Goal: Task Accomplishment & Management: Manage account settings

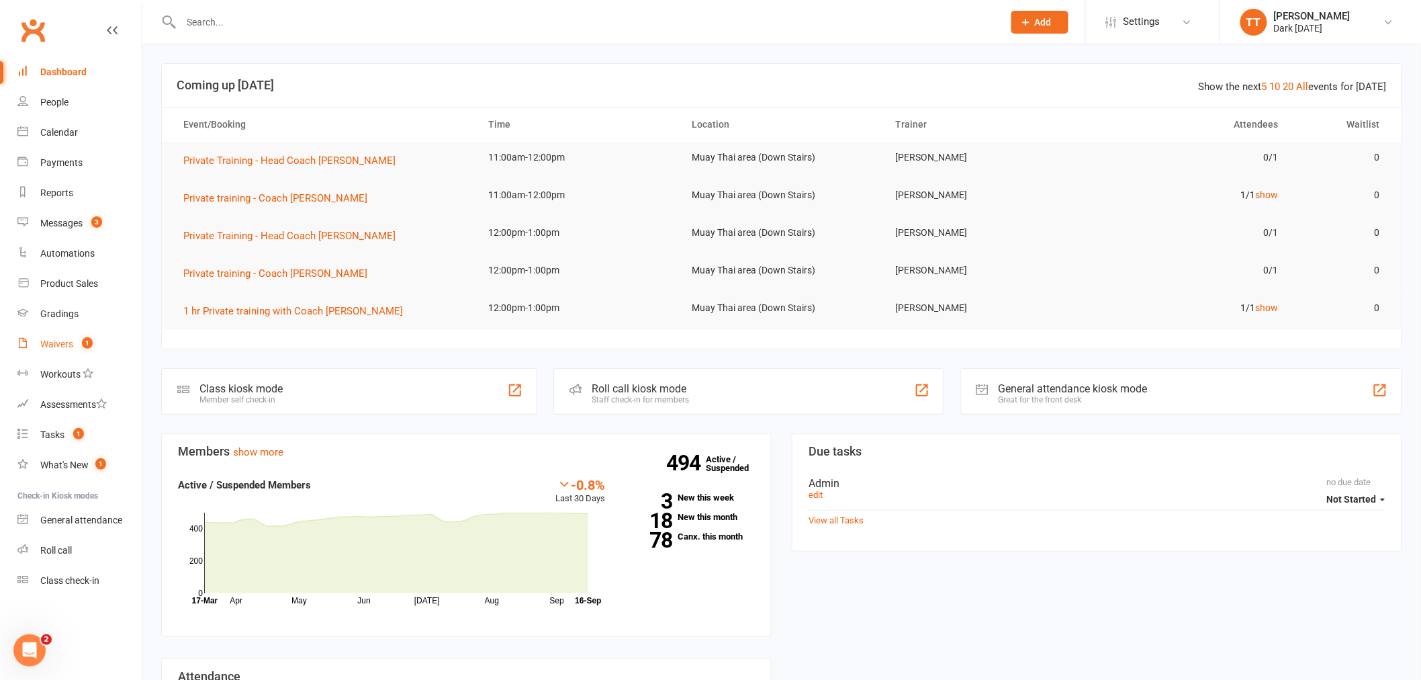
click at [67, 344] on div "Waivers" at bounding box center [56, 343] width 33 height 11
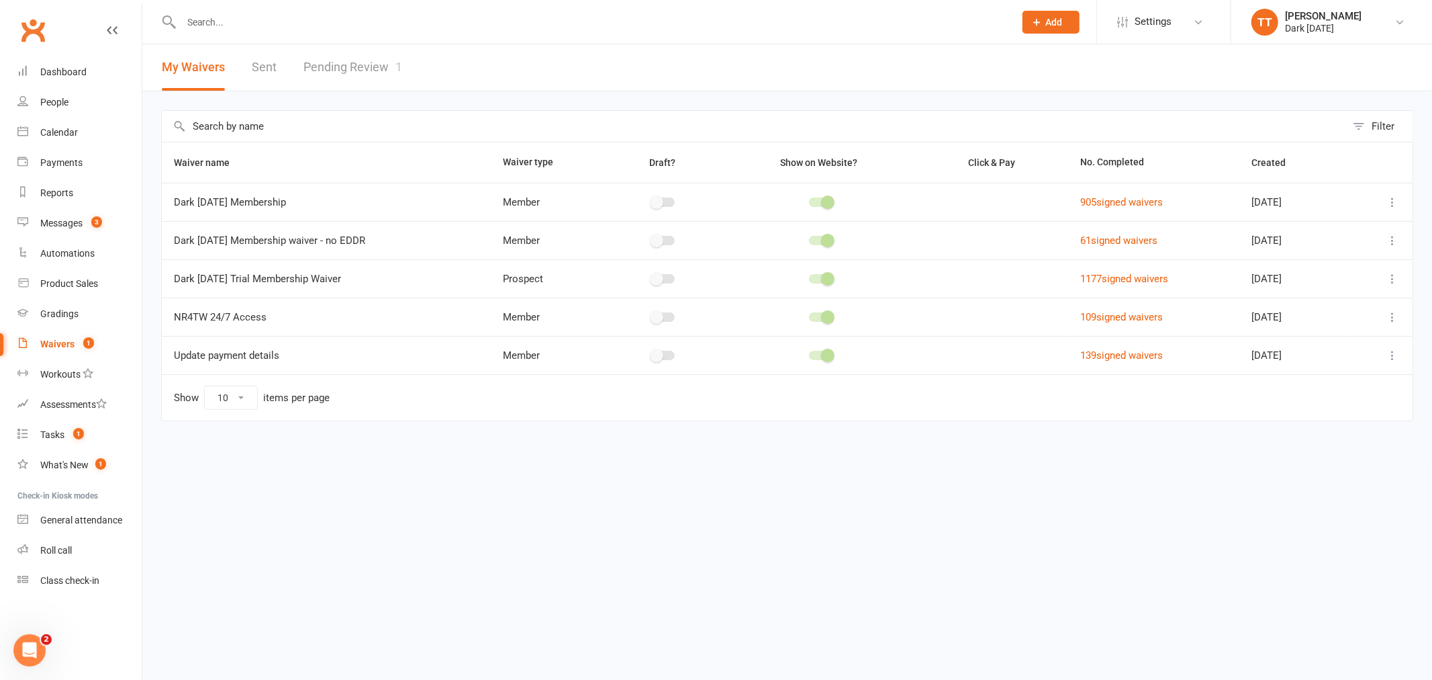
click at [322, 71] on link "Pending Review 1" at bounding box center [353, 67] width 99 height 46
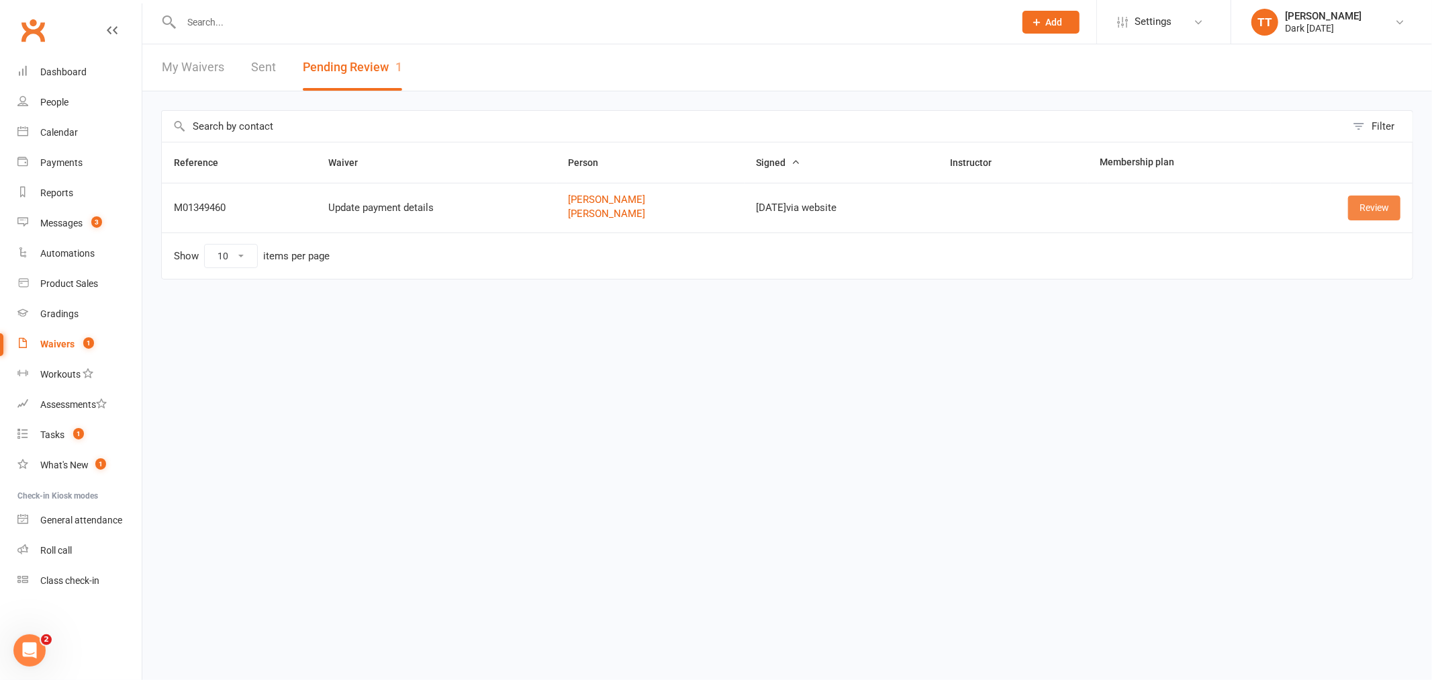
click at [1387, 212] on link "Review" at bounding box center [1374, 207] width 52 height 24
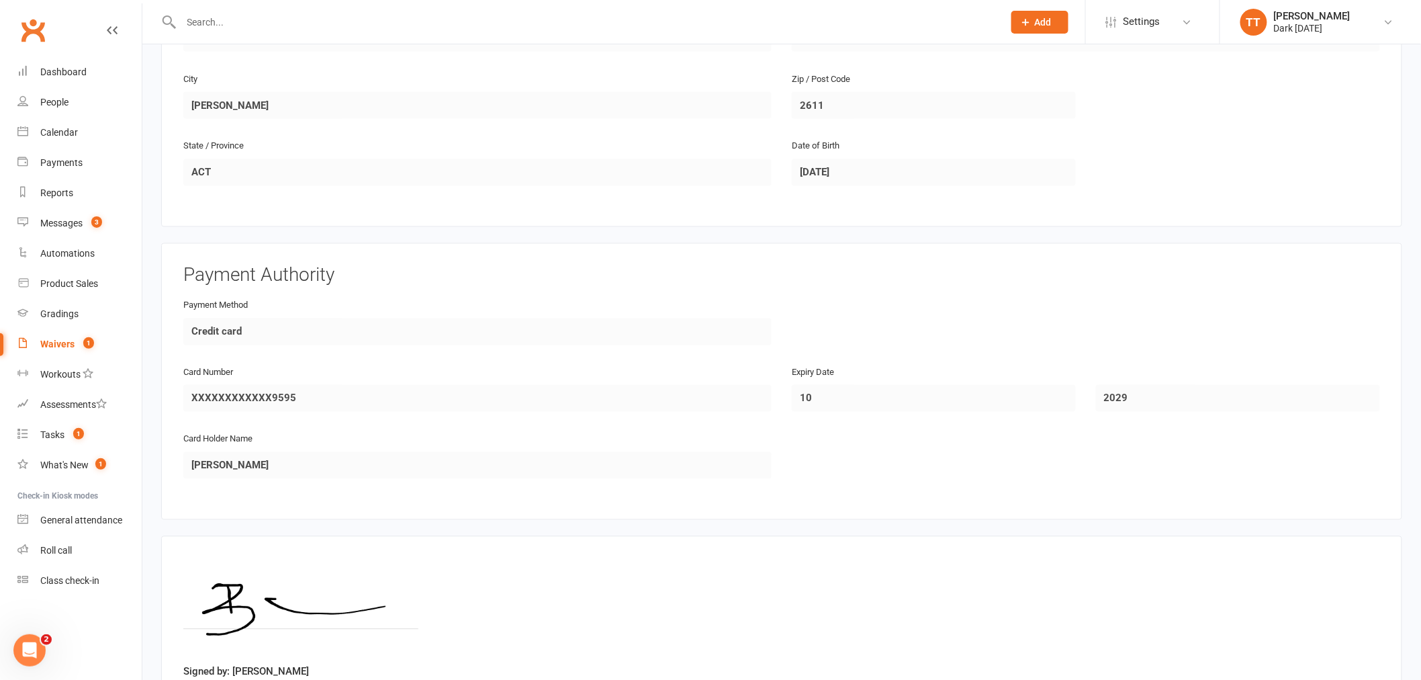
scroll to position [1031, 0]
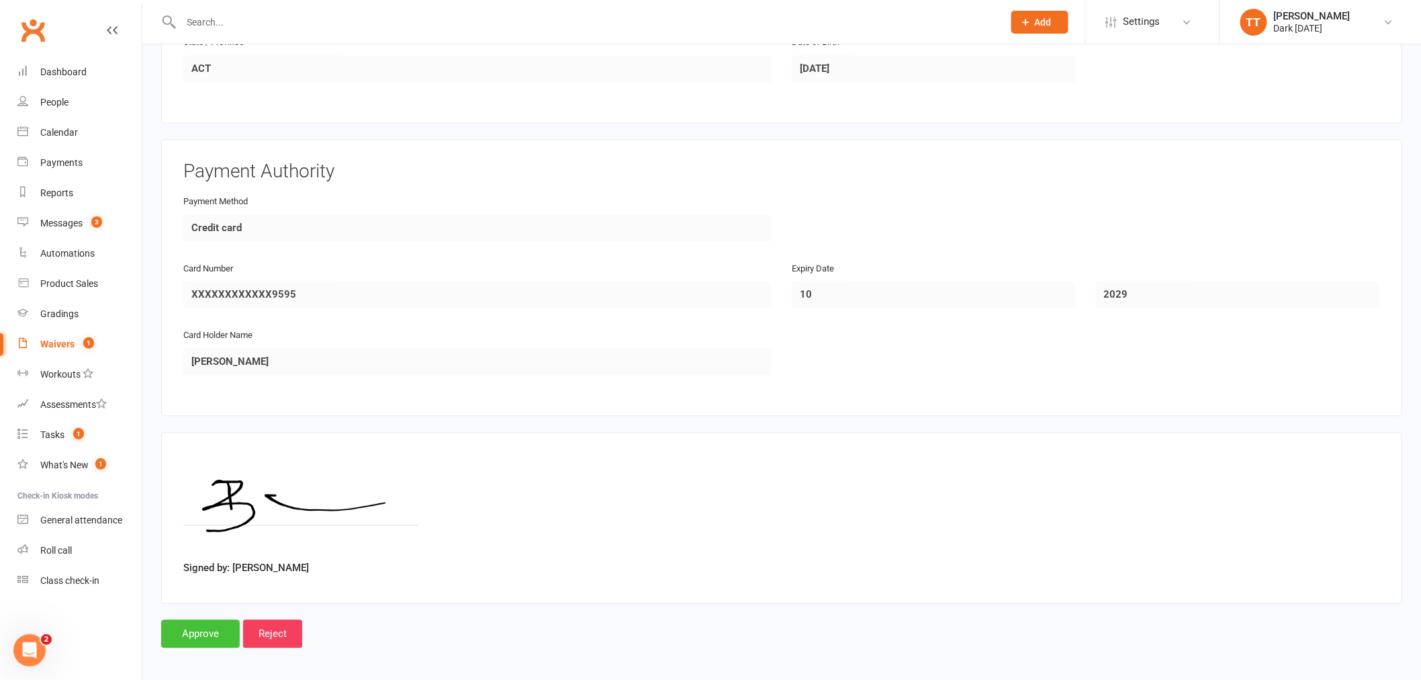
click at [205, 633] on input "Approve" at bounding box center [200, 634] width 79 height 28
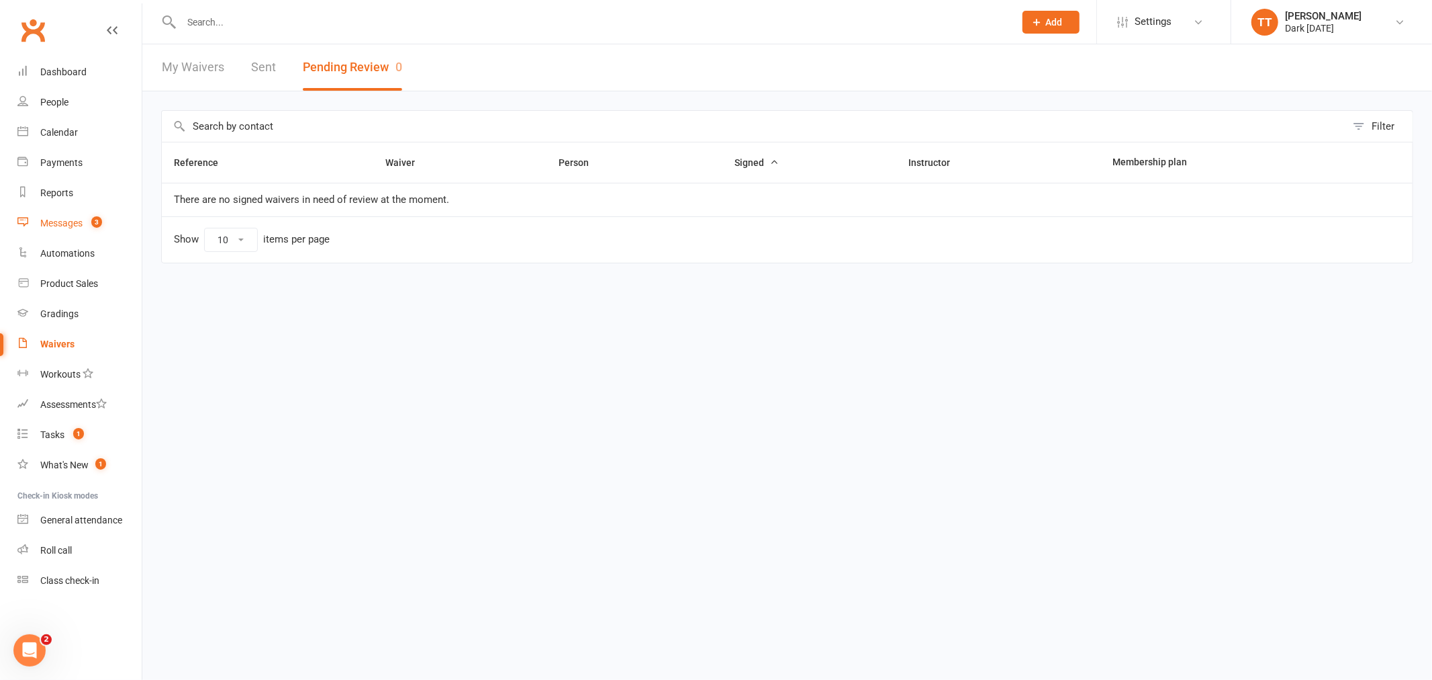
click at [68, 226] on div "Messages" at bounding box center [61, 223] width 42 height 11
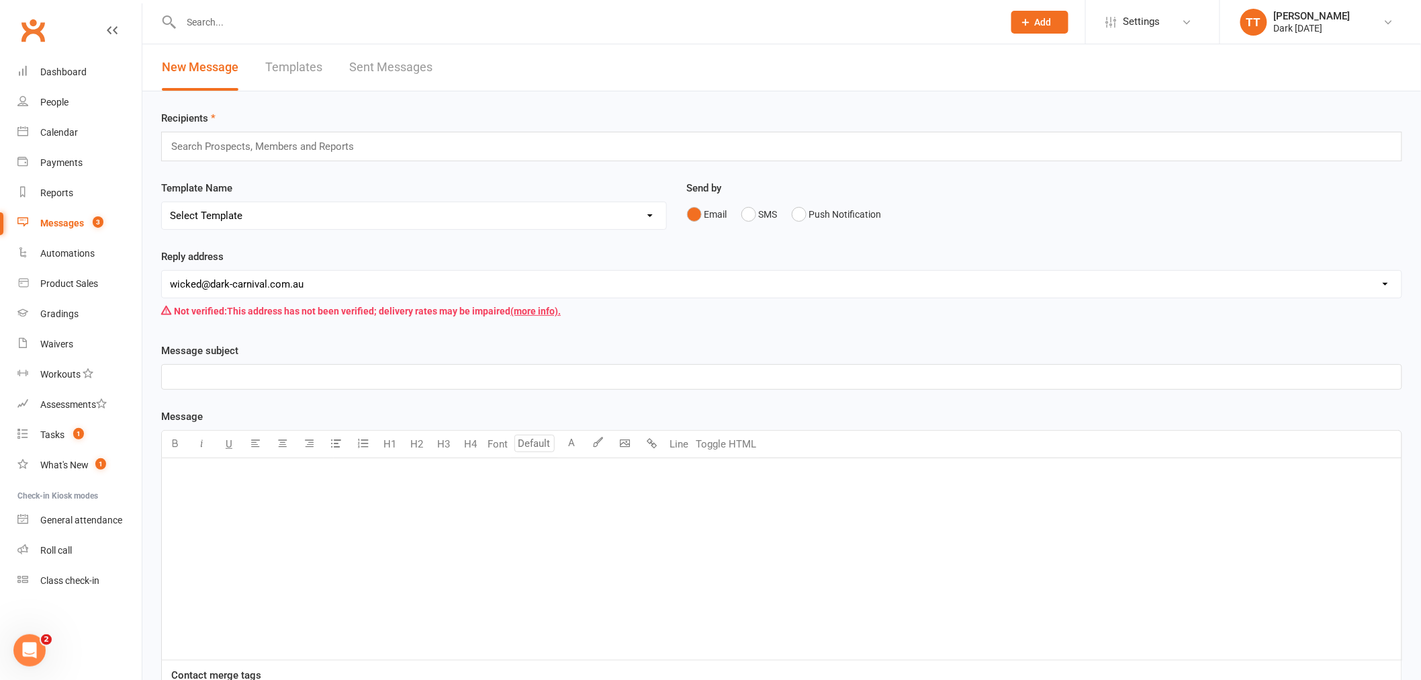
click at [400, 70] on link "Sent Messages" at bounding box center [390, 67] width 83 height 46
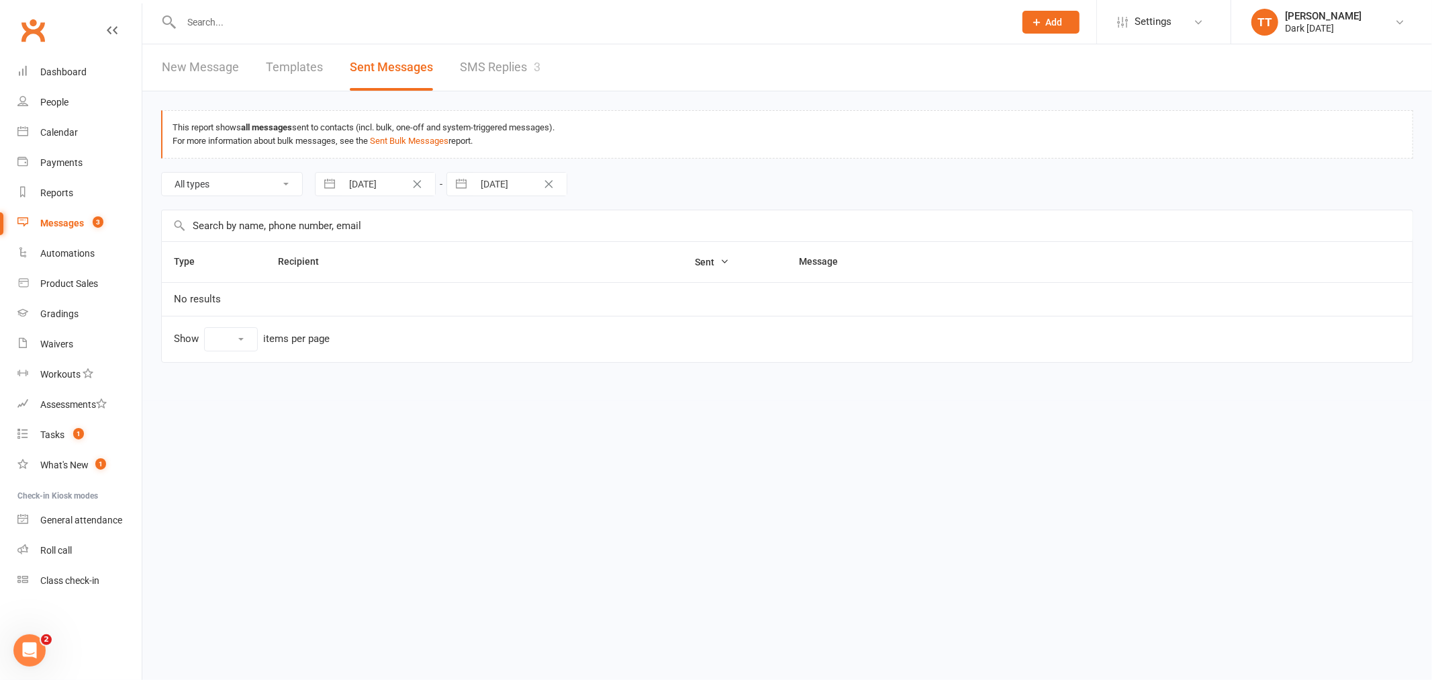
select select "10"
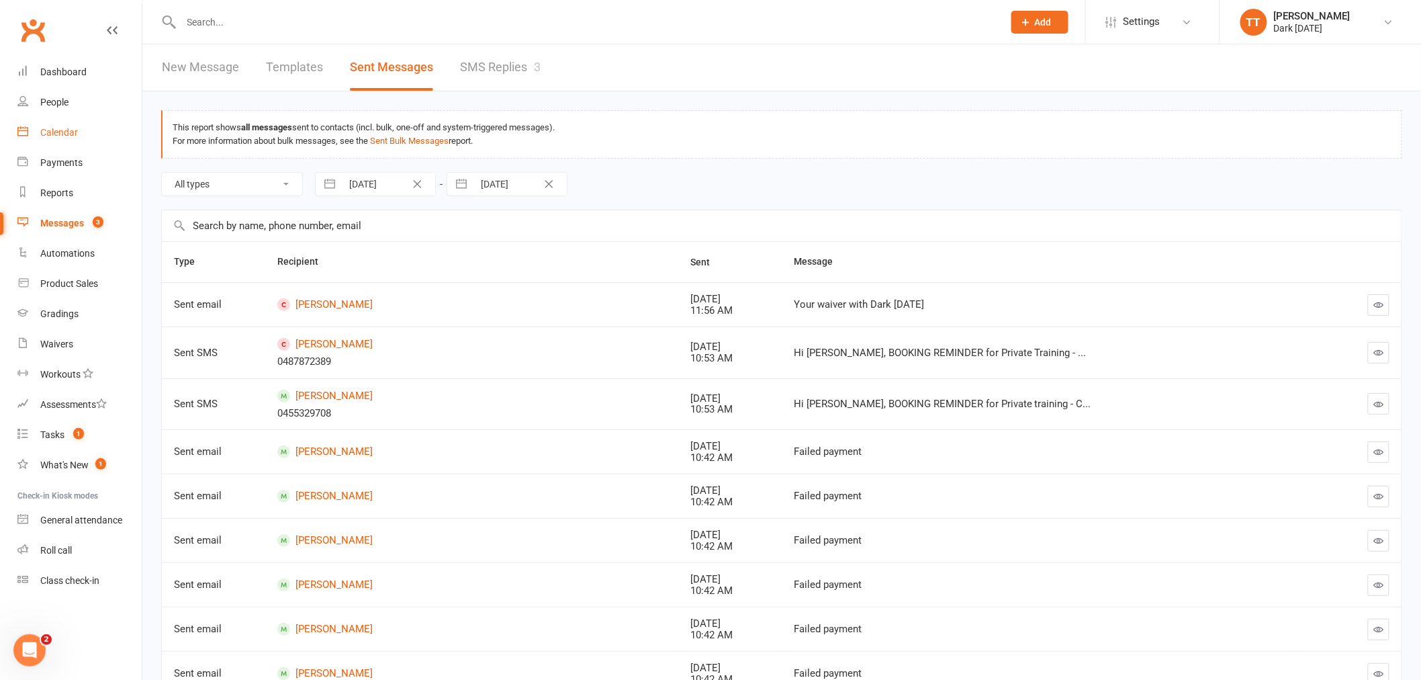
click at [70, 131] on div "Calendar" at bounding box center [59, 132] width 38 height 11
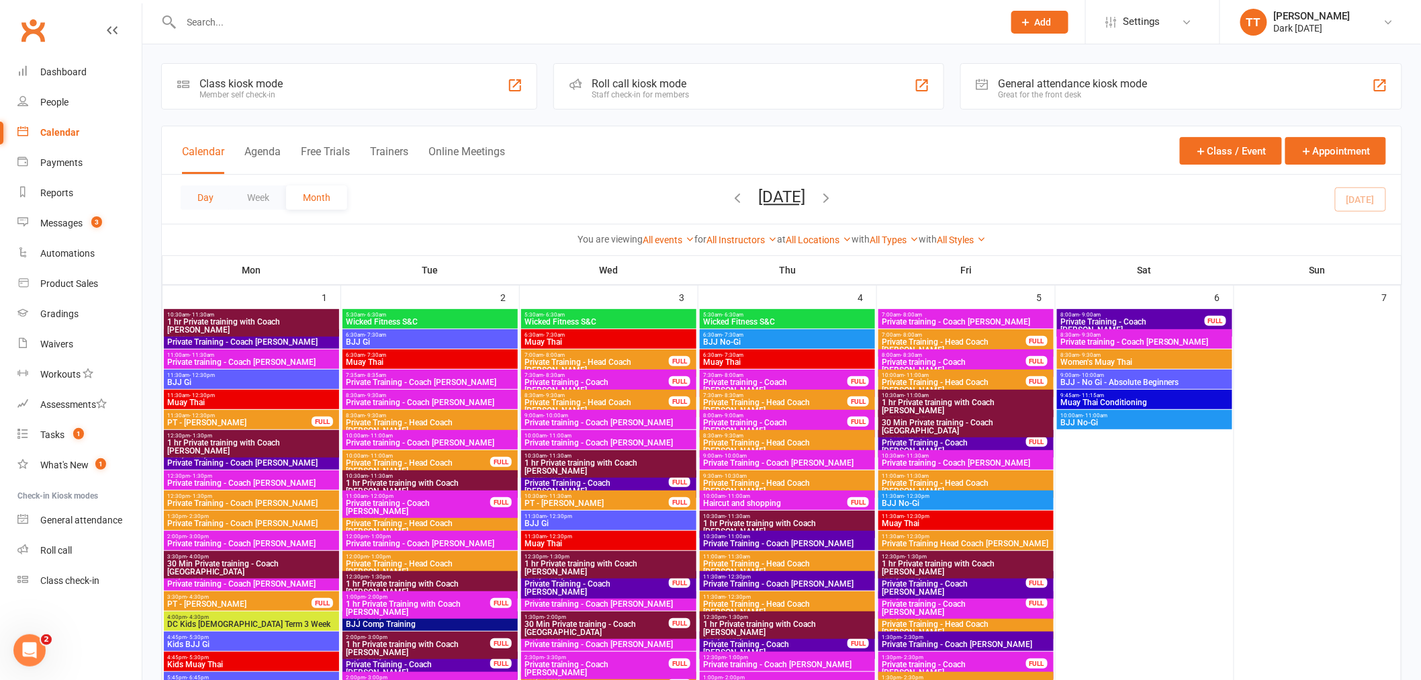
click at [199, 197] on button "Day" at bounding box center [206, 197] width 50 height 24
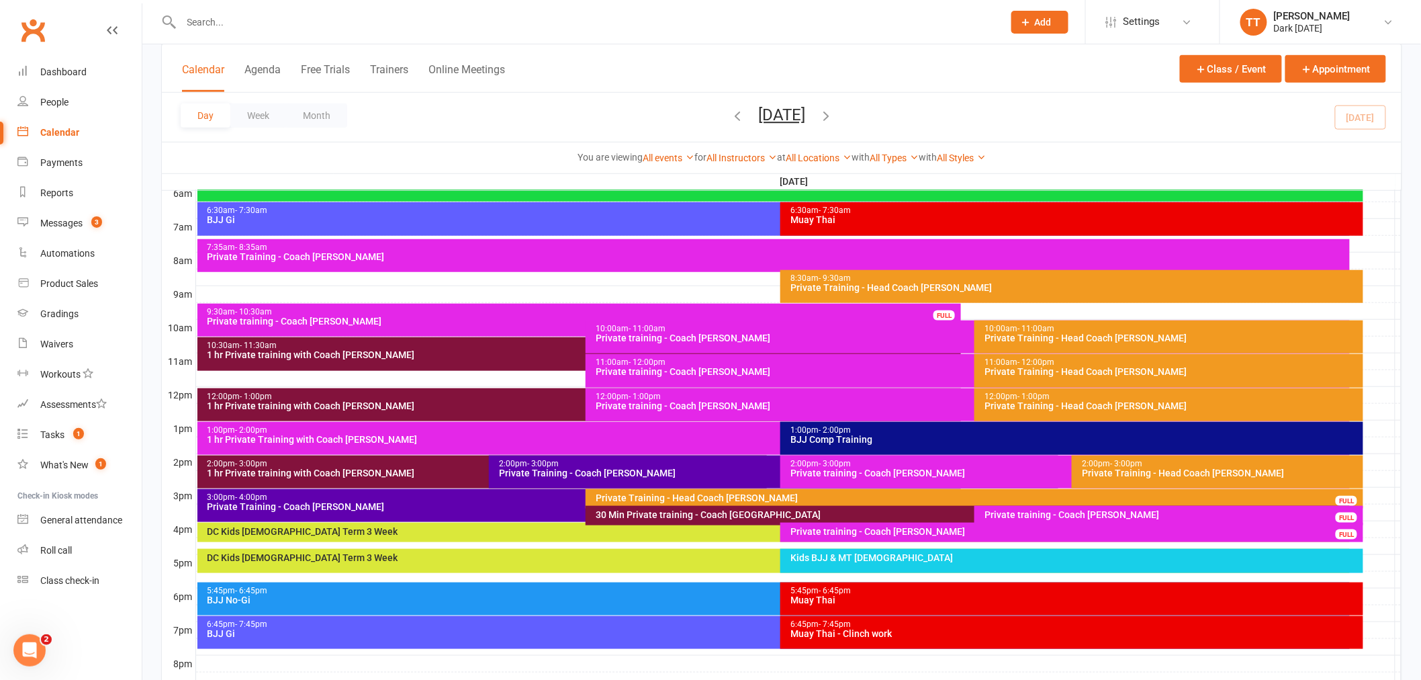
scroll to position [298, 0]
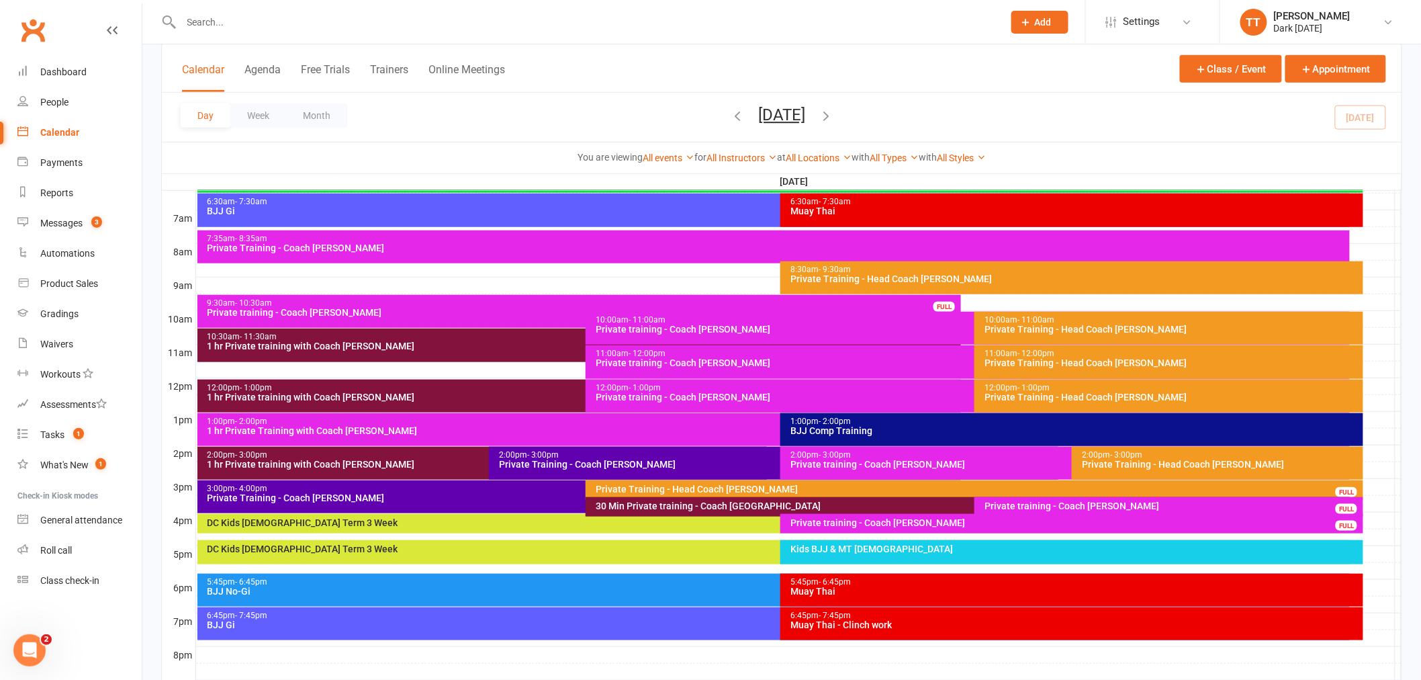
click at [513, 392] on div "1 hr Private training with Coach [PERSON_NAME]" at bounding box center [583, 396] width 752 height 9
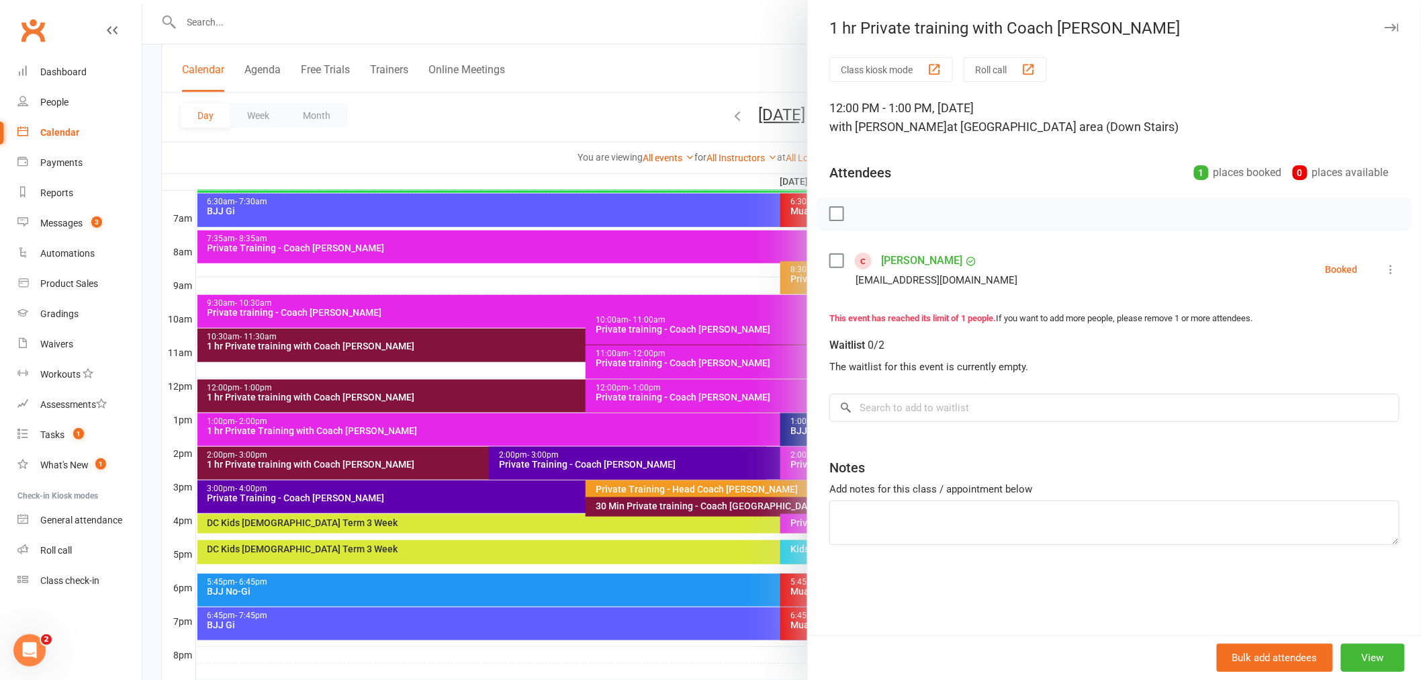
click at [642, 58] on div at bounding box center [781, 340] width 1279 height 680
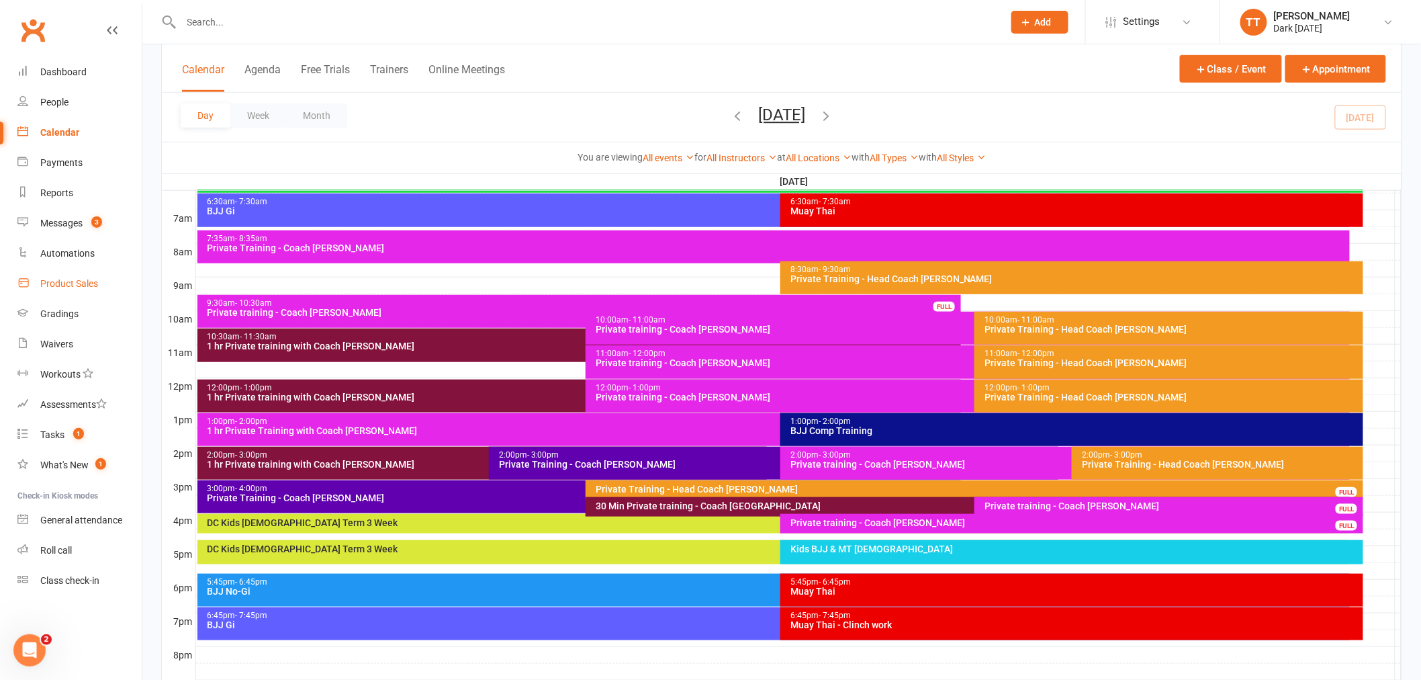
click at [89, 274] on link "Product Sales" at bounding box center [79, 284] width 124 height 30
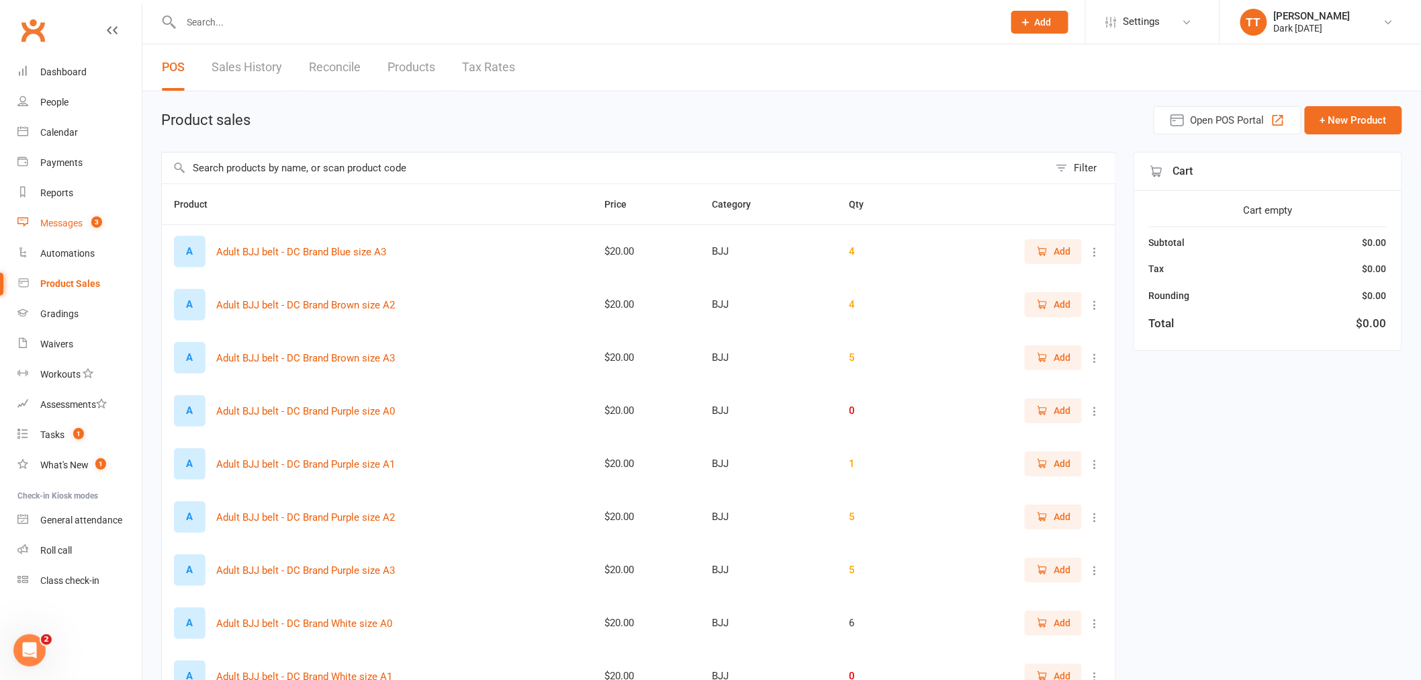
click at [42, 226] on div "Messages" at bounding box center [61, 223] width 42 height 11
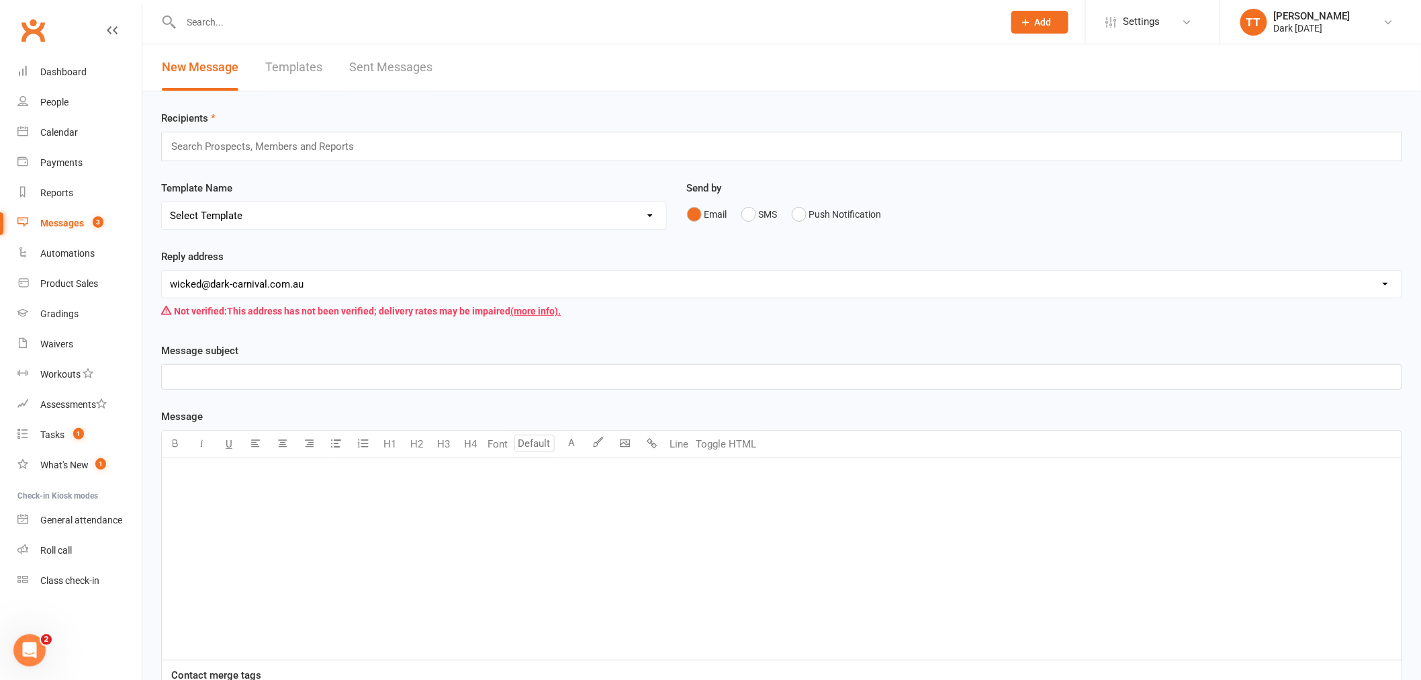
click at [414, 70] on link "Sent Messages" at bounding box center [390, 67] width 83 height 46
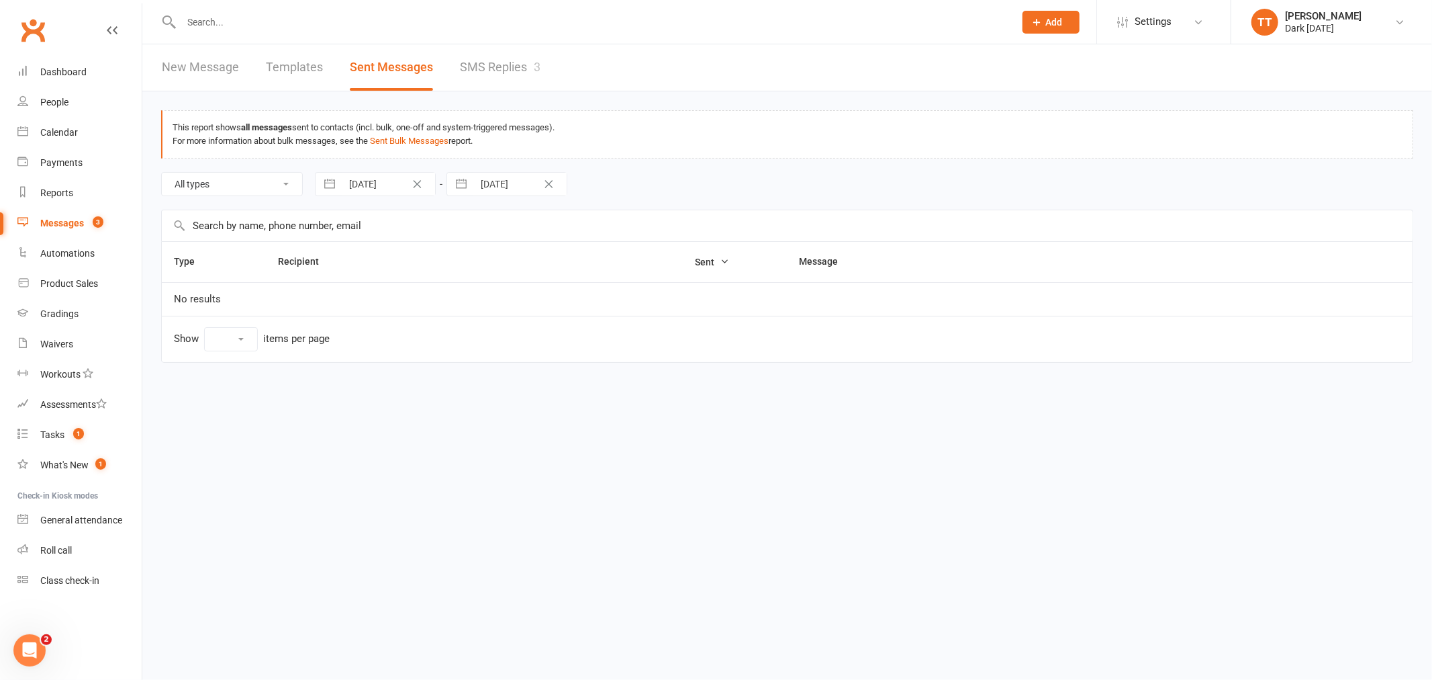
select select "10"
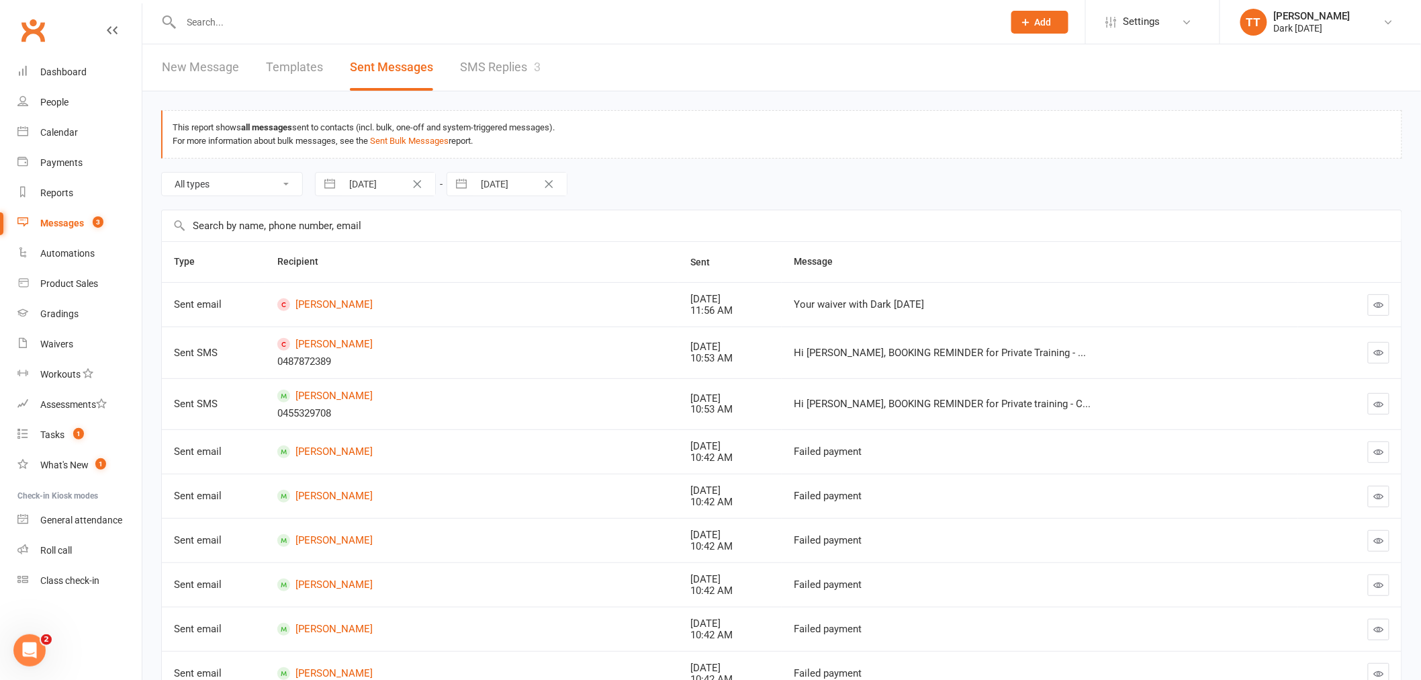
click at [498, 67] on link "SMS Replies 3" at bounding box center [500, 67] width 81 height 46
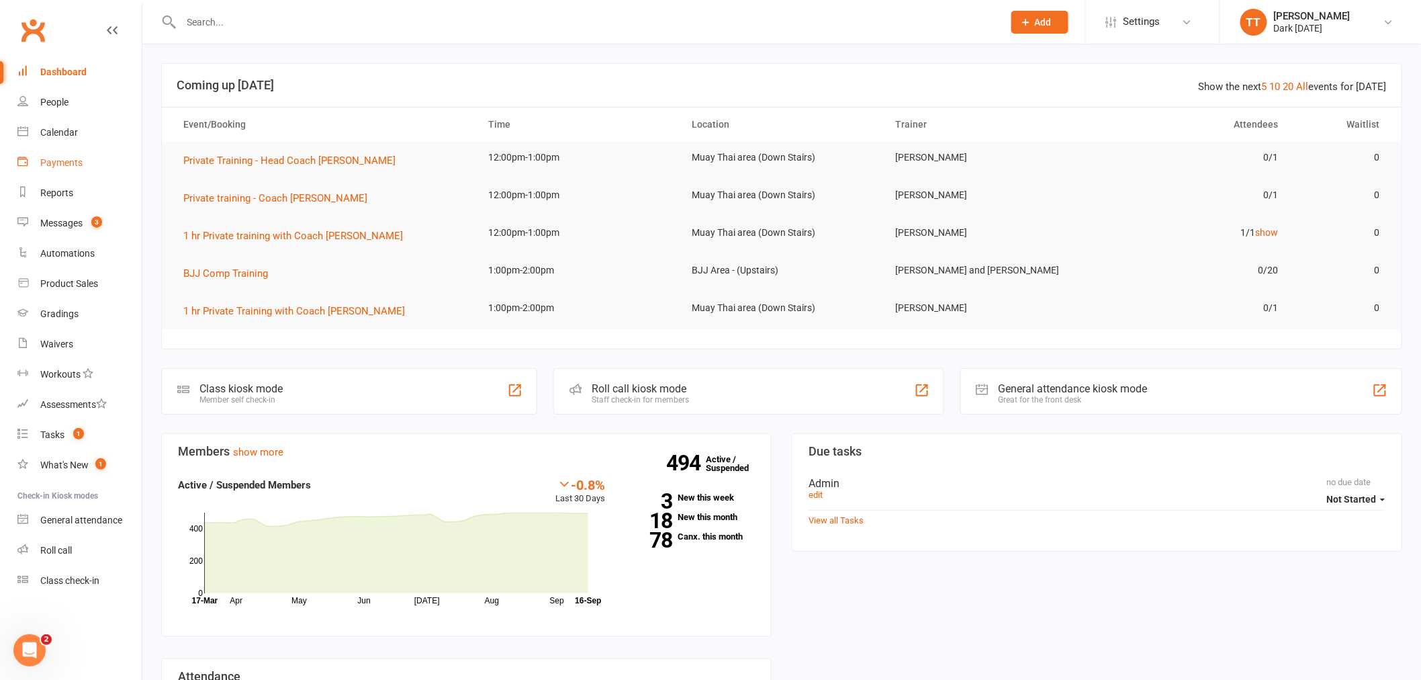
click at [61, 169] on link "Payments" at bounding box center [79, 163] width 124 height 30
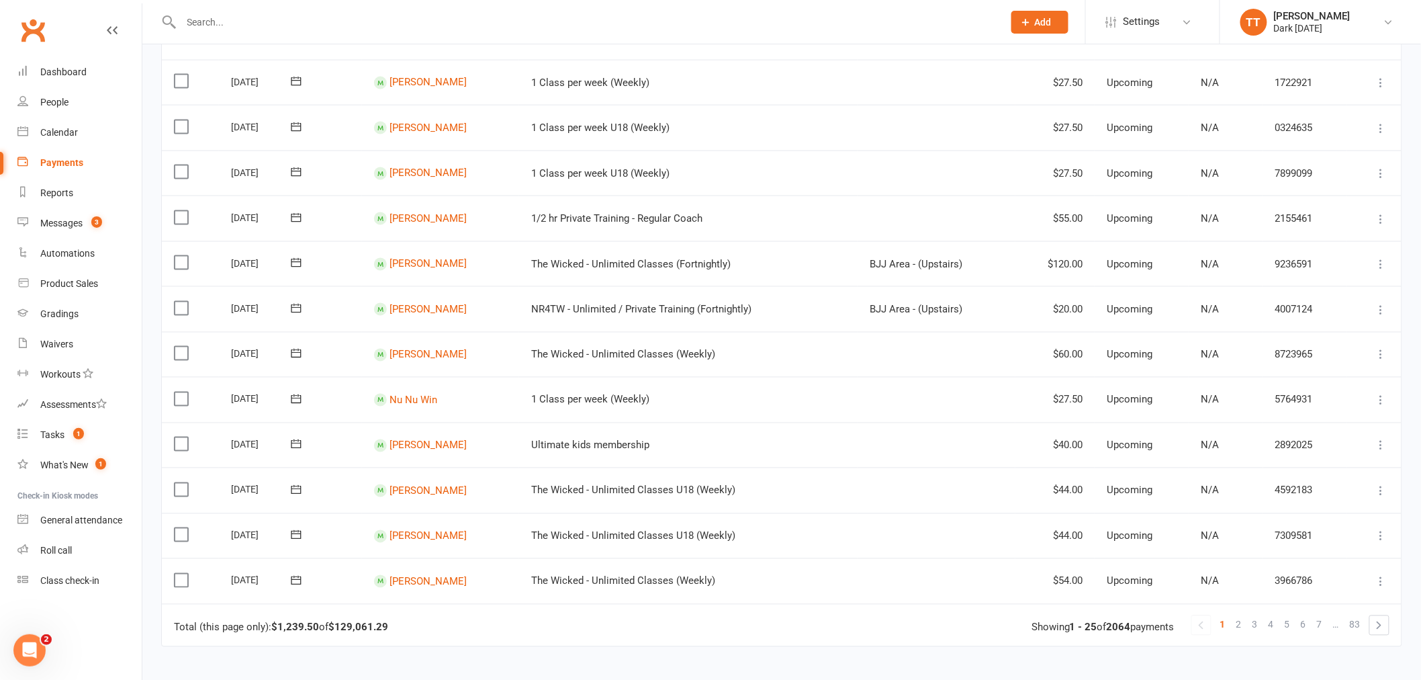
scroll to position [746, 0]
click at [1375, 620] on link at bounding box center [1379, 624] width 19 height 19
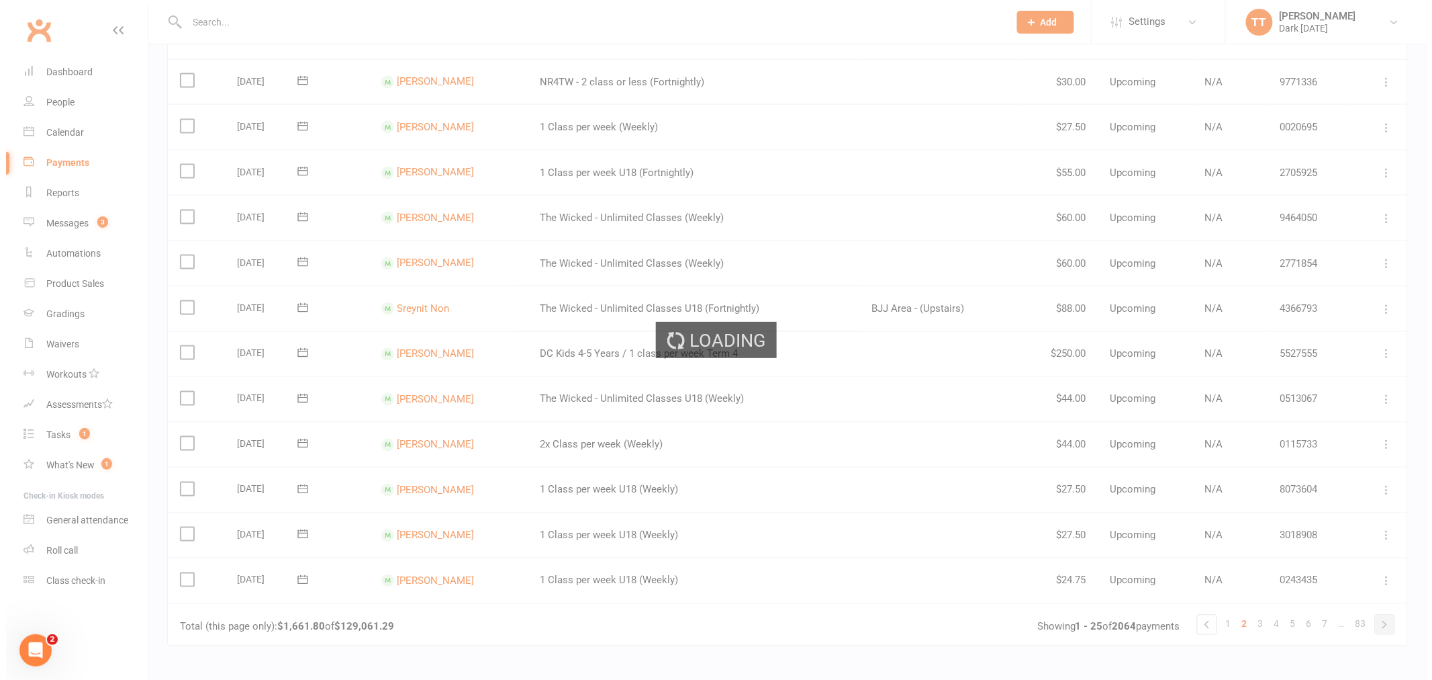
scroll to position [0, 0]
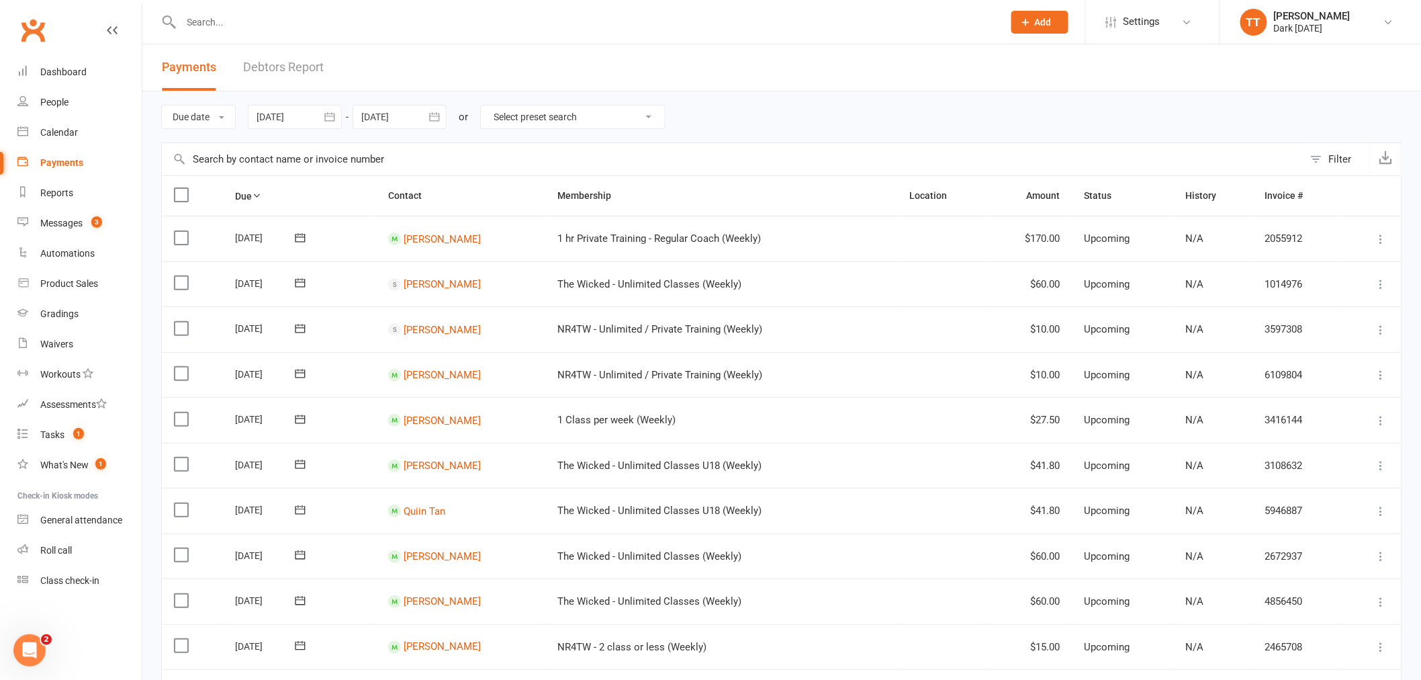
click at [222, 158] on input "text" at bounding box center [733, 159] width 1142 height 32
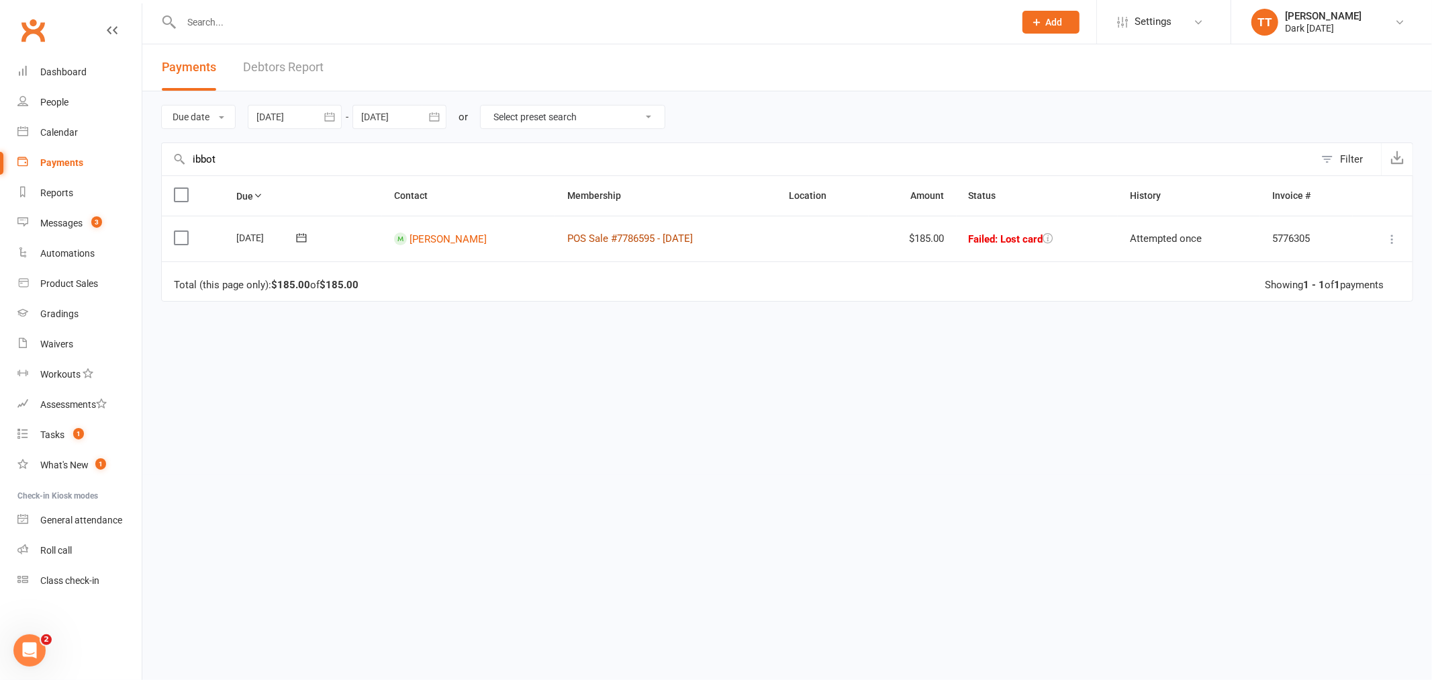
type input "ibbot"
click at [600, 240] on link "POS Sale #7786595 - [DATE]" at bounding box center [630, 238] width 126 height 12
